Goal: Task Accomplishment & Management: Use online tool/utility

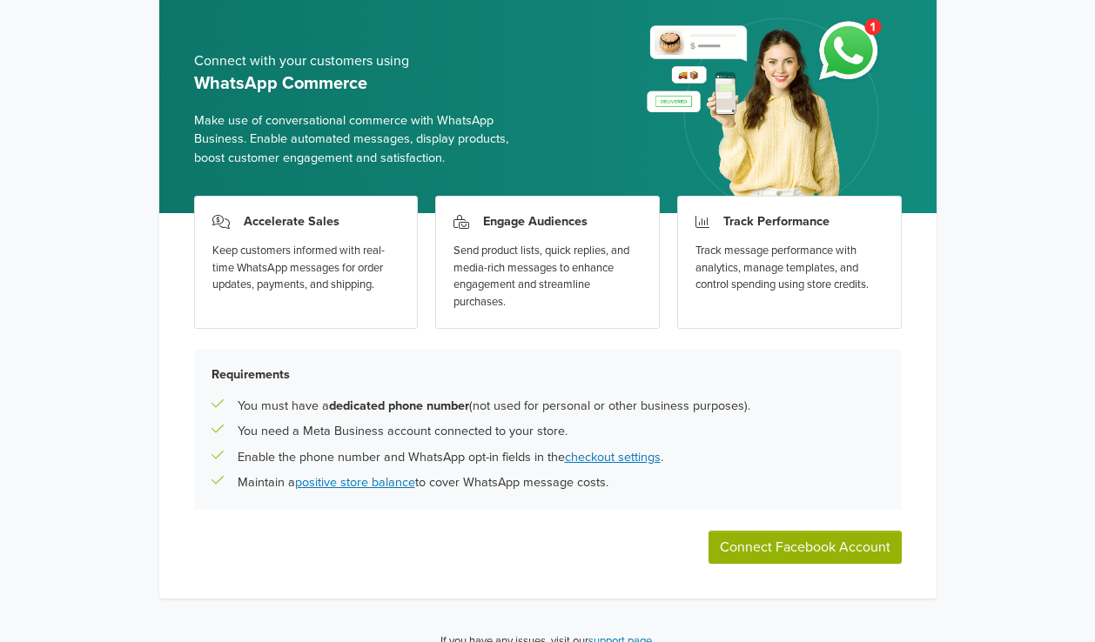
scroll to position [96, 0]
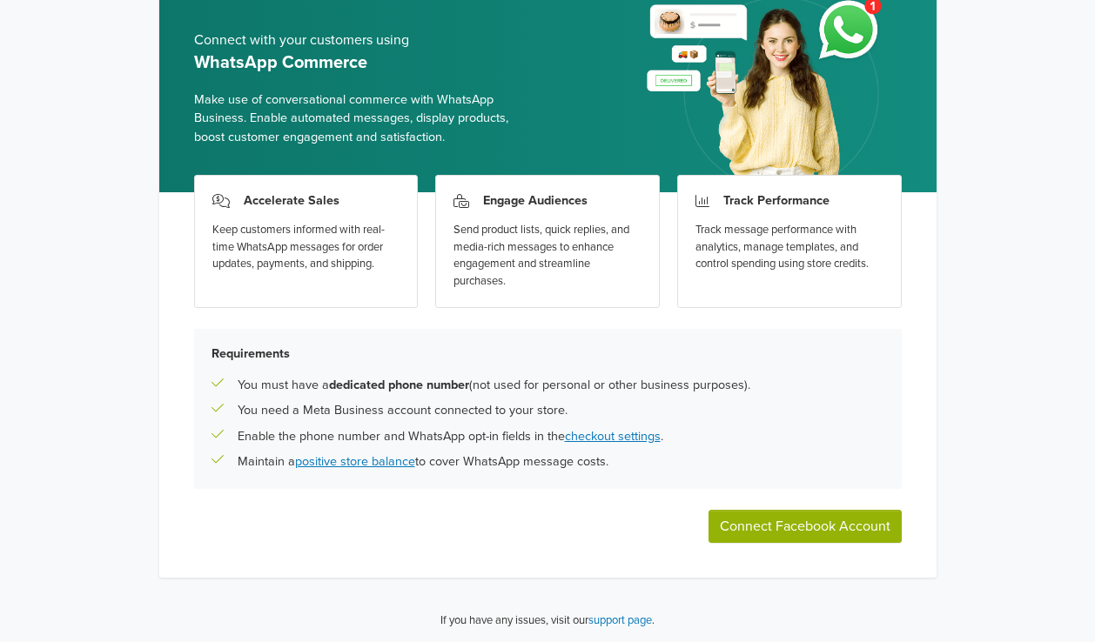
click at [815, 527] on button "Connect Facebook Account" at bounding box center [804, 526] width 193 height 33
click at [762, 533] on button "Connect Facebook Account" at bounding box center [804, 526] width 193 height 33
click at [608, 434] on link "checkout settings" at bounding box center [613, 436] width 96 height 15
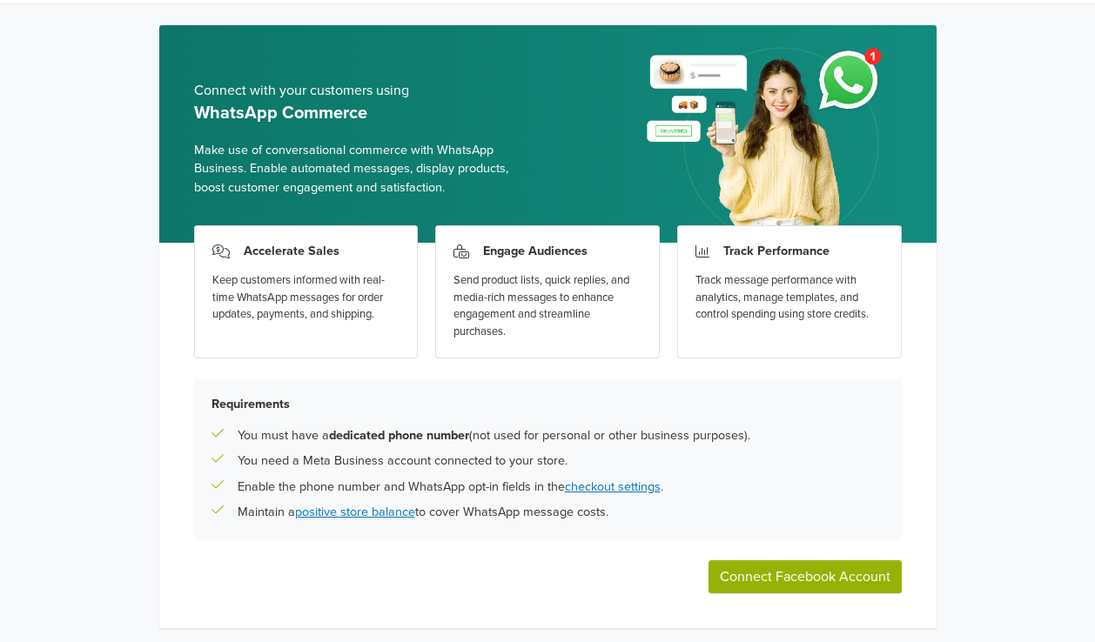
scroll to position [44, 0]
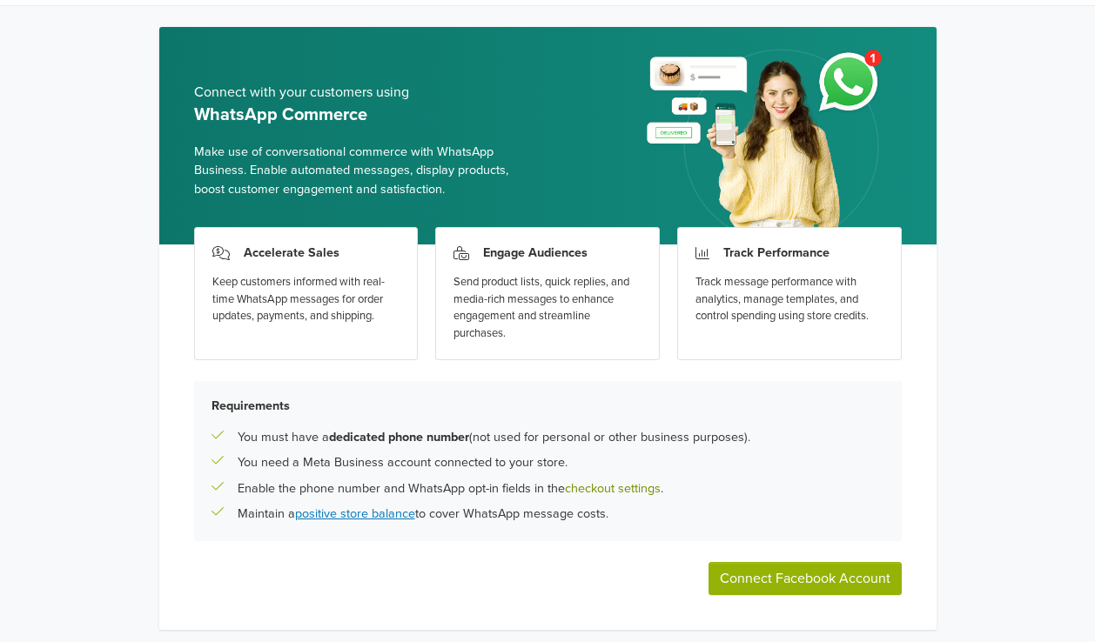
click at [630, 485] on link "checkout settings" at bounding box center [613, 488] width 96 height 15
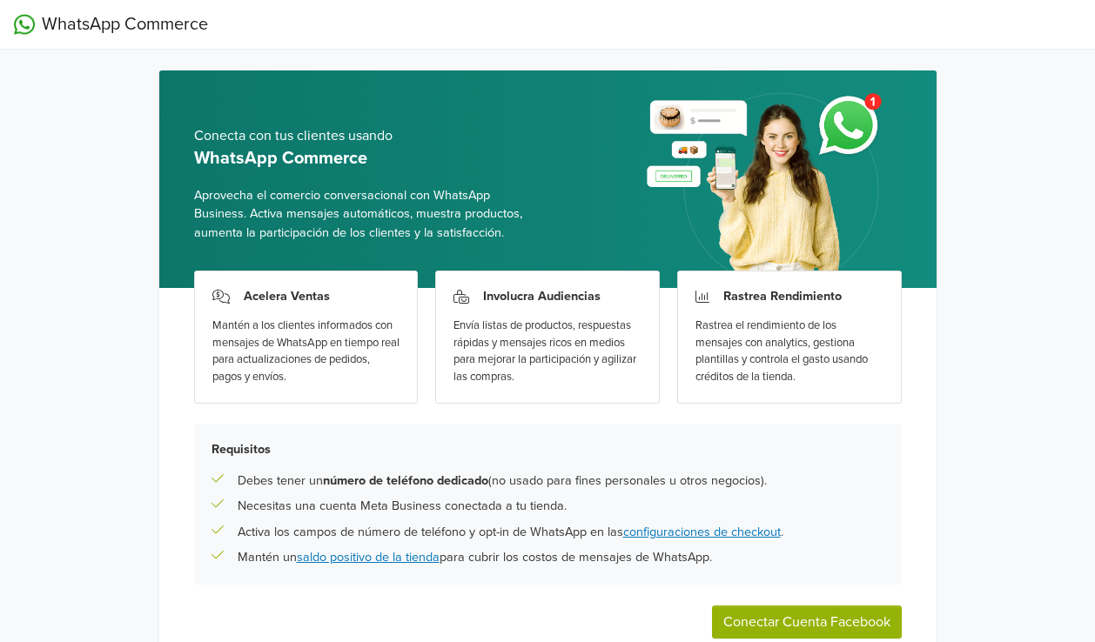
click at [1072, 100] on div "WhatsApp Commerce Conecta con tus clientes usando WhatsApp Commerce Aprovecha e…" at bounding box center [547, 370] width 1095 height 740
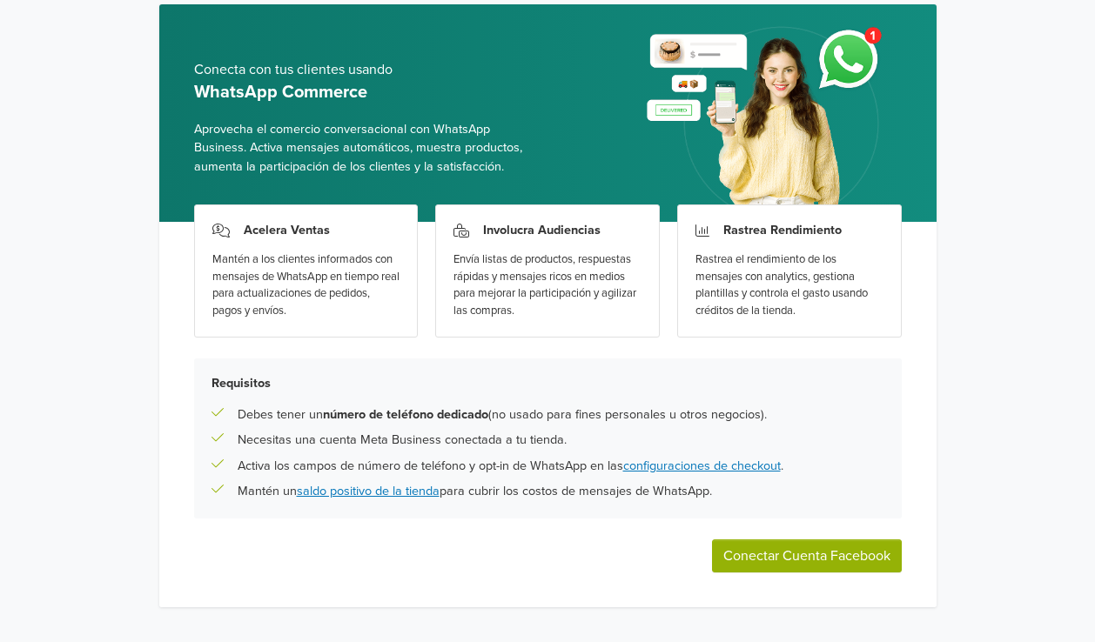
scroll to position [96, 0]
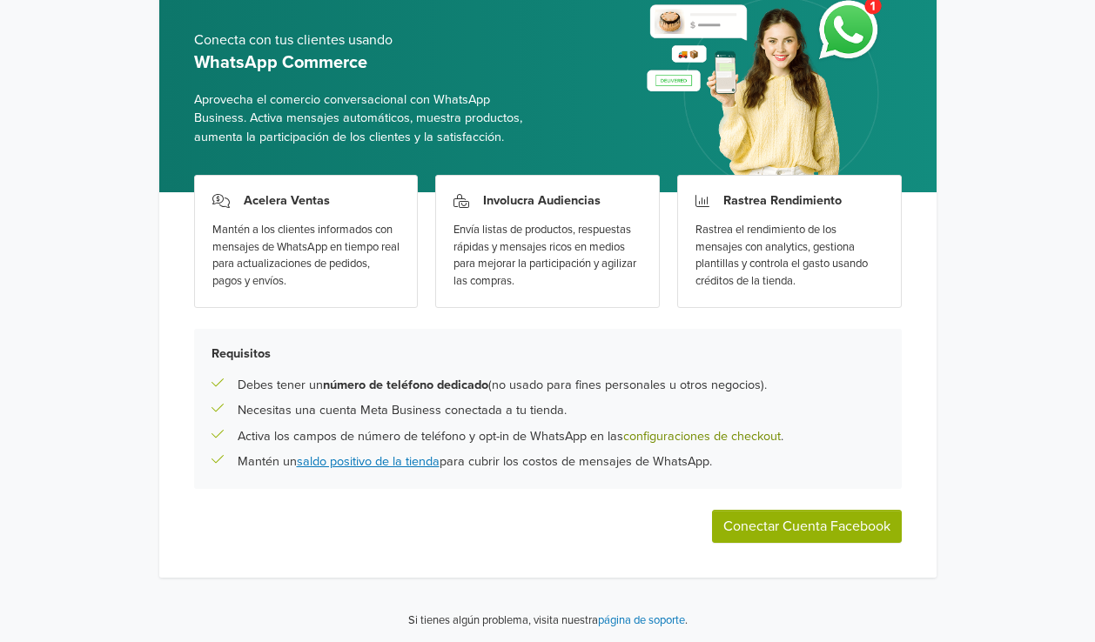
click at [712, 435] on link "configuraciones de checkout" at bounding box center [702, 436] width 158 height 15
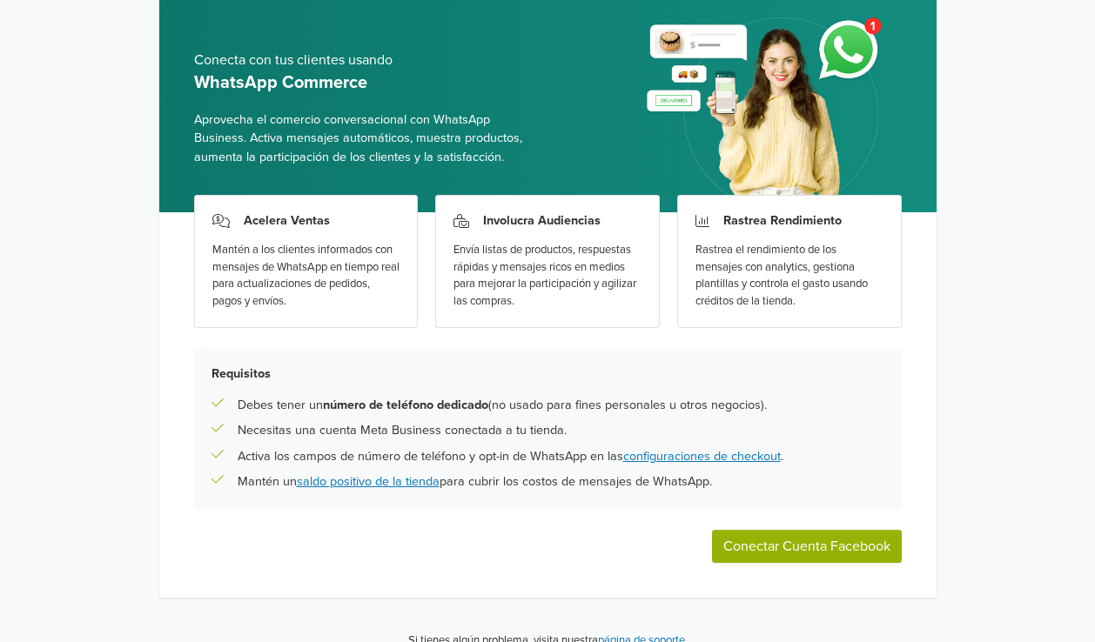
scroll to position [96, 0]
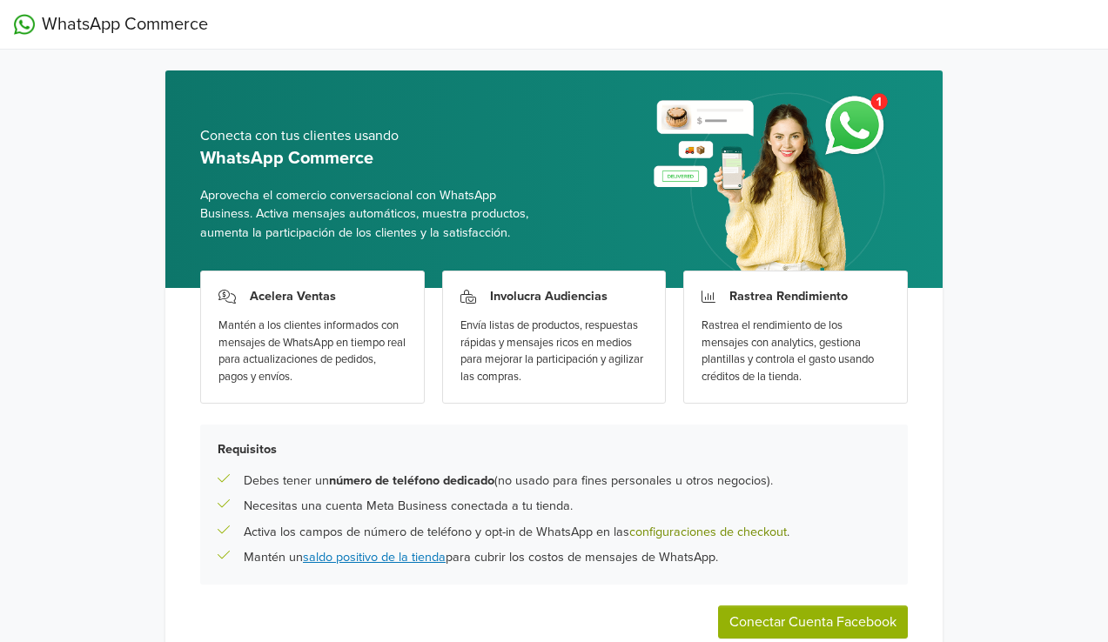
click at [765, 534] on link "configuraciones de checkout" at bounding box center [708, 532] width 158 height 15
click at [831, 620] on button "Conectar Cuenta Facebook" at bounding box center [813, 622] width 190 height 33
